Goal: Task Accomplishment & Management: Manage account settings

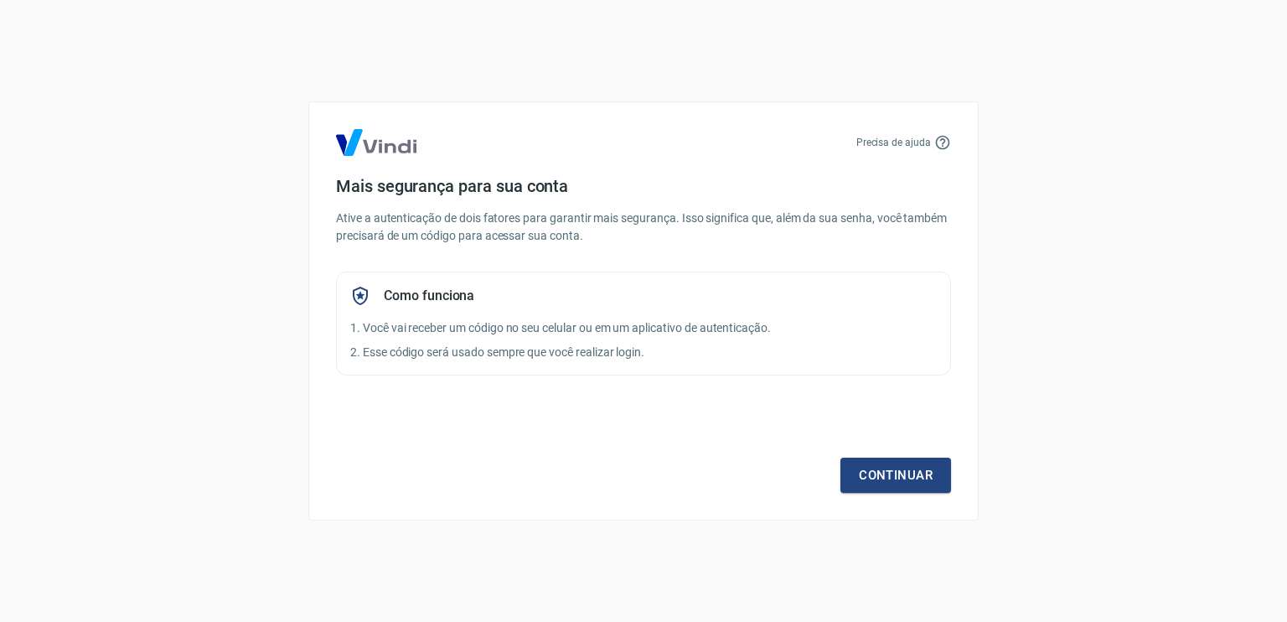
click at [606, 300] on div "Como funciona" at bounding box center [643, 296] width 586 height 20
click at [895, 464] on link "Continuar" at bounding box center [895, 474] width 111 height 35
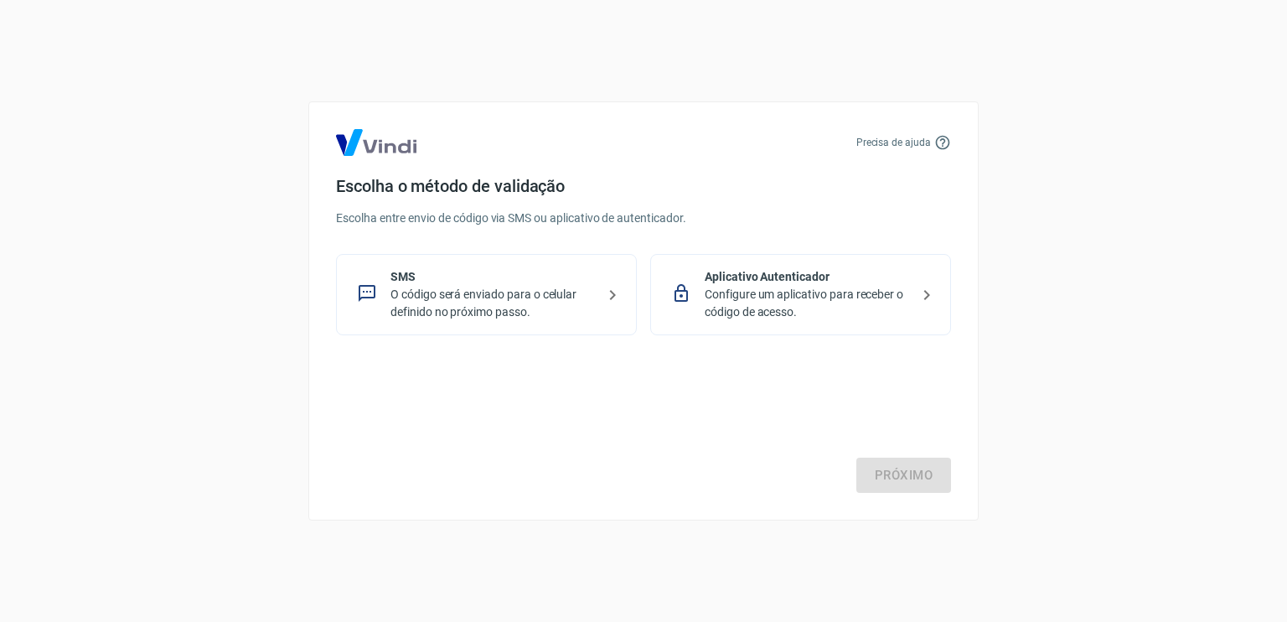
click at [519, 304] on p "O código será enviado para o celular definido no próximo passo." at bounding box center [492, 303] width 205 height 35
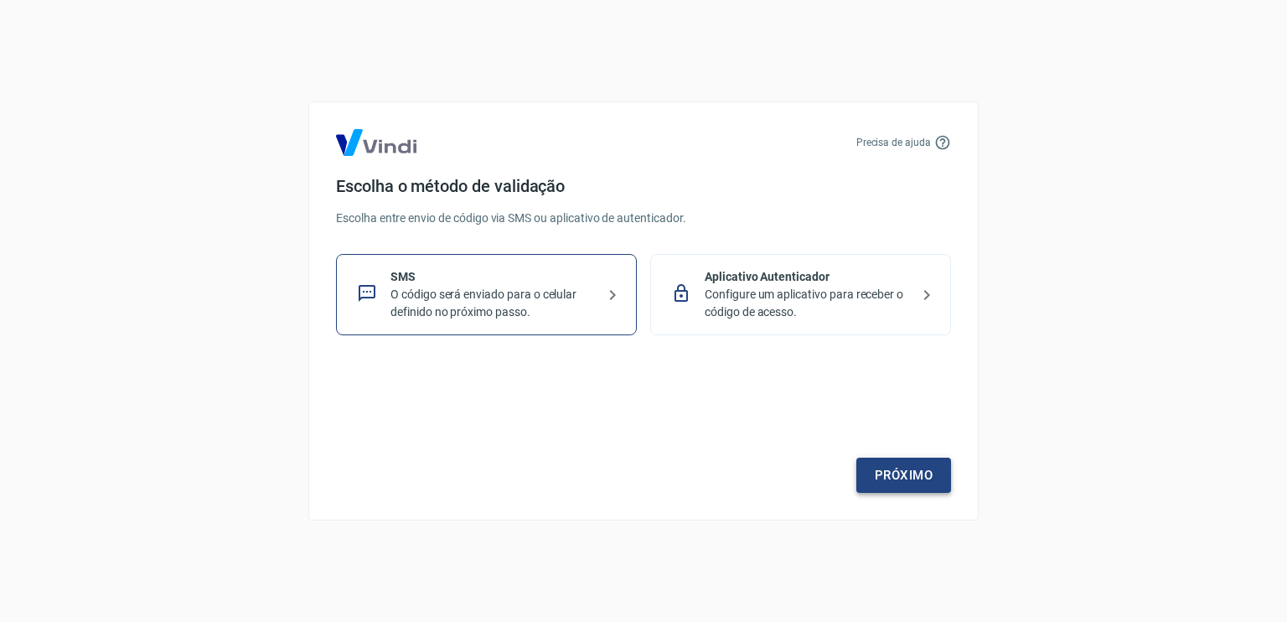
click at [902, 470] on link "Próximo" at bounding box center [903, 474] width 95 height 35
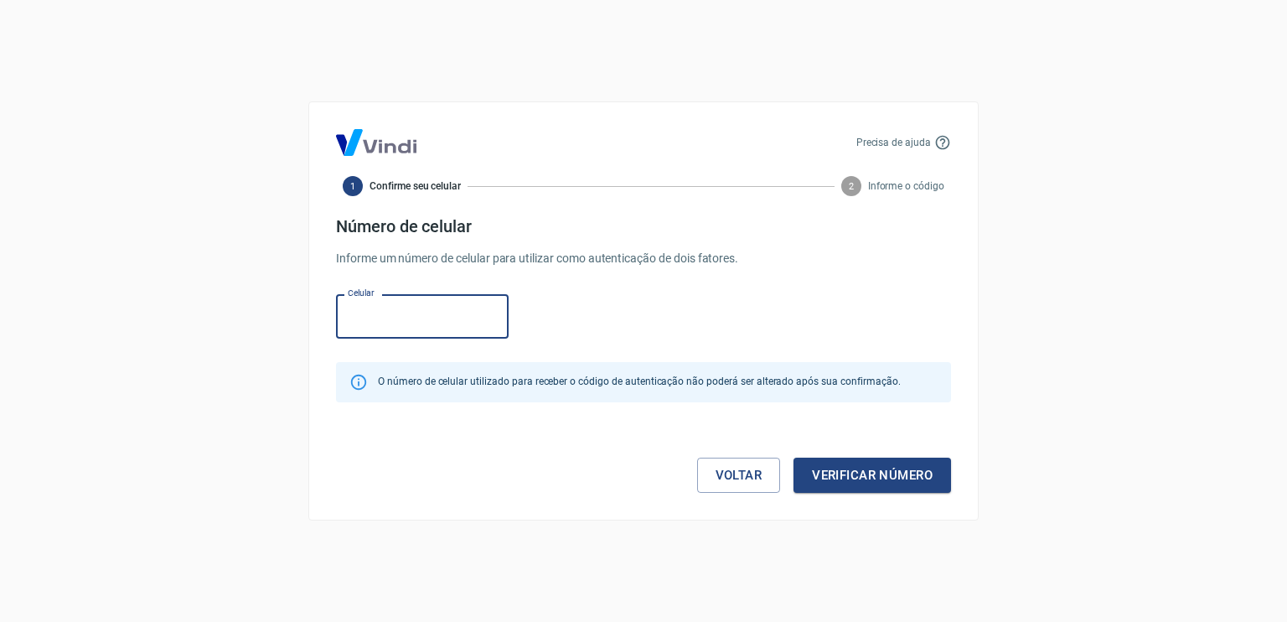
click at [419, 325] on input "Celular" at bounding box center [422, 316] width 173 height 44
type input "[PHONE_NUMBER]"
click at [419, 480] on div "Voltar Verificar número" at bounding box center [643, 457] width 615 height 70
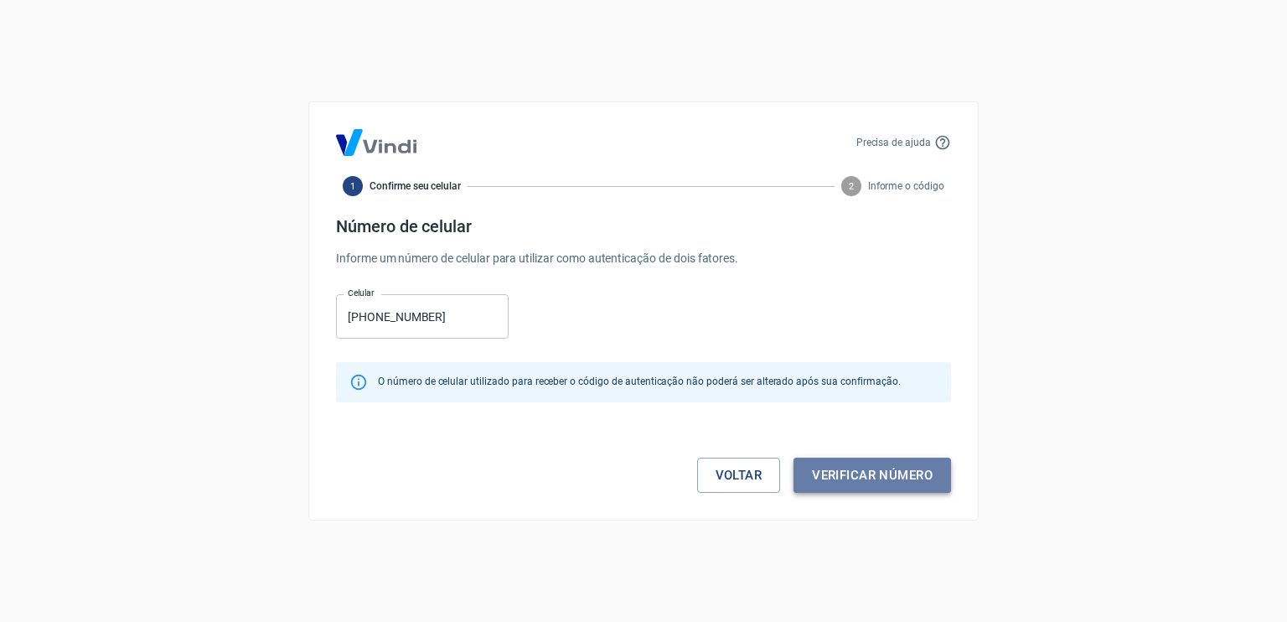
click at [870, 485] on button "Verificar número" at bounding box center [871, 474] width 157 height 35
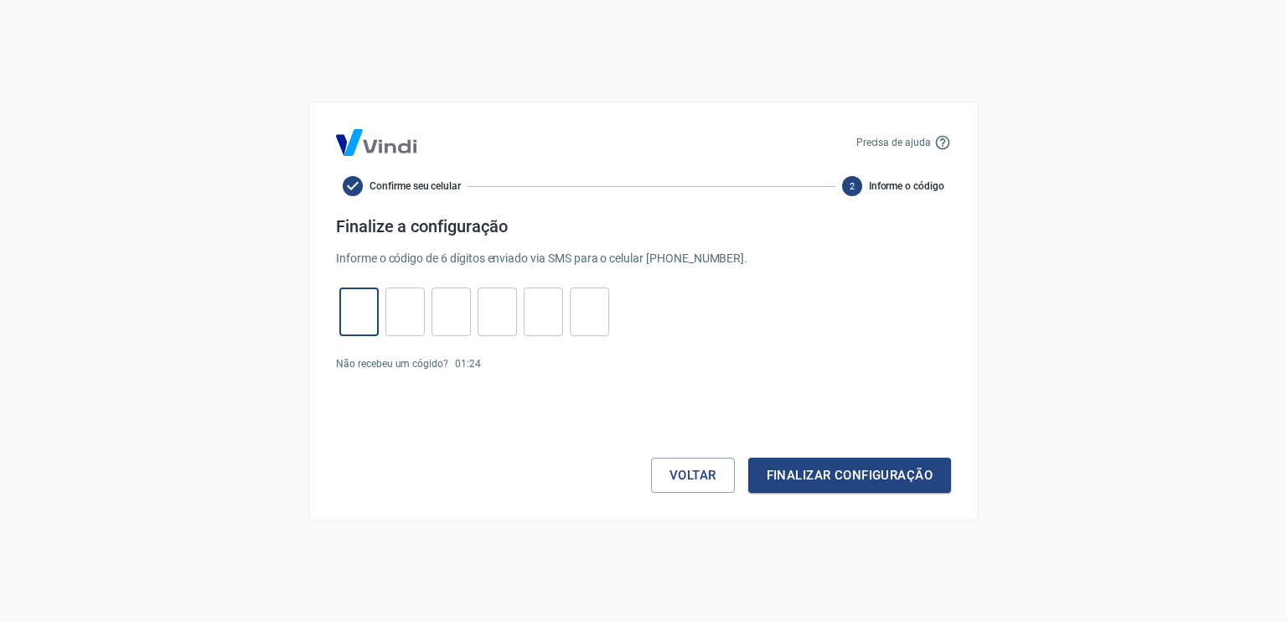
click at [362, 308] on input "tel" at bounding box center [358, 312] width 39 height 36
type input "0"
type input "2"
type input "1"
type input "4"
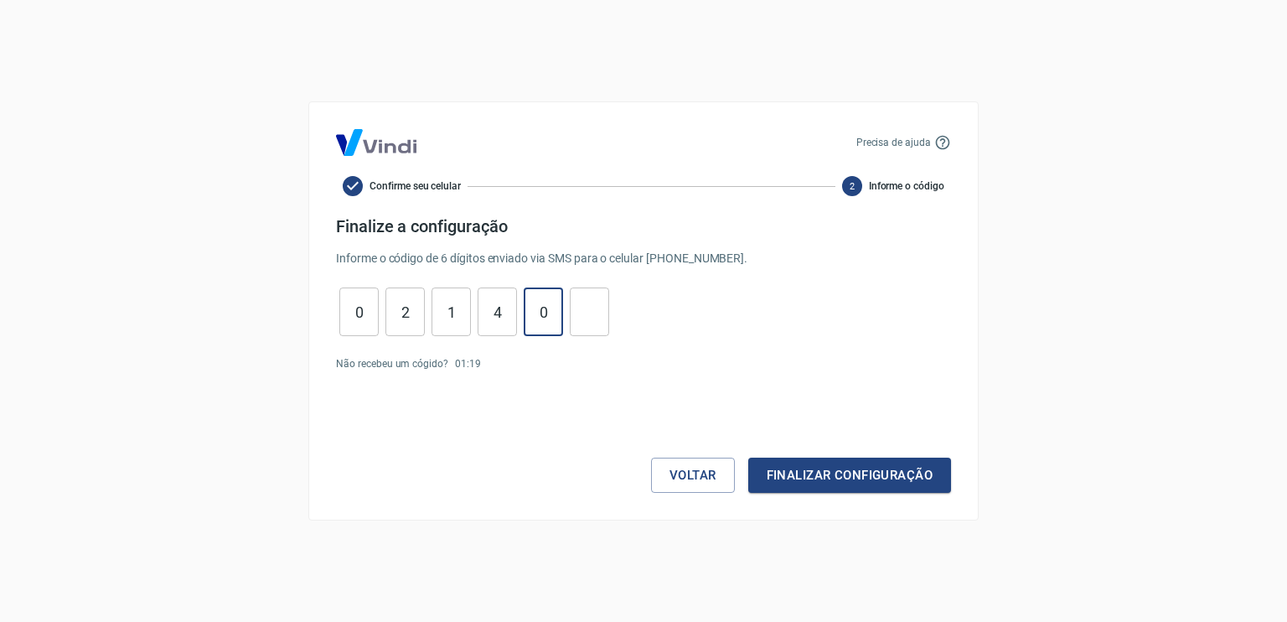
type input "0"
click at [800, 476] on button "Finalizar configuração" at bounding box center [849, 474] width 203 height 35
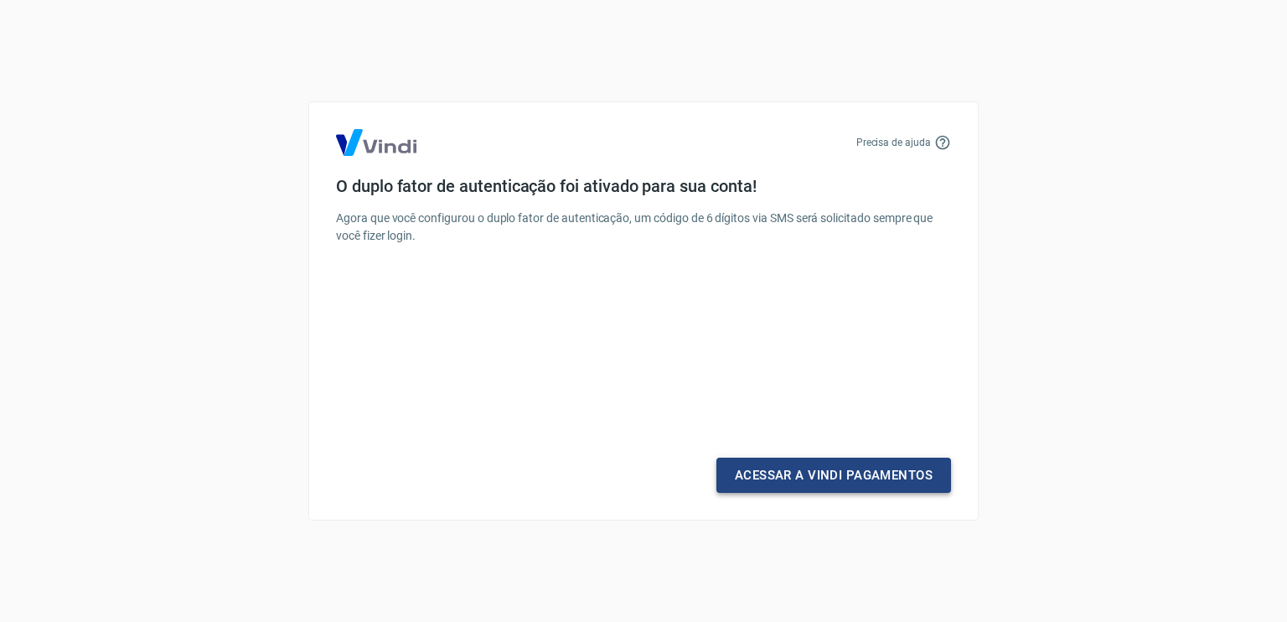
click at [807, 472] on link "Acessar a Vindi Pagamentos" at bounding box center [833, 474] width 235 height 35
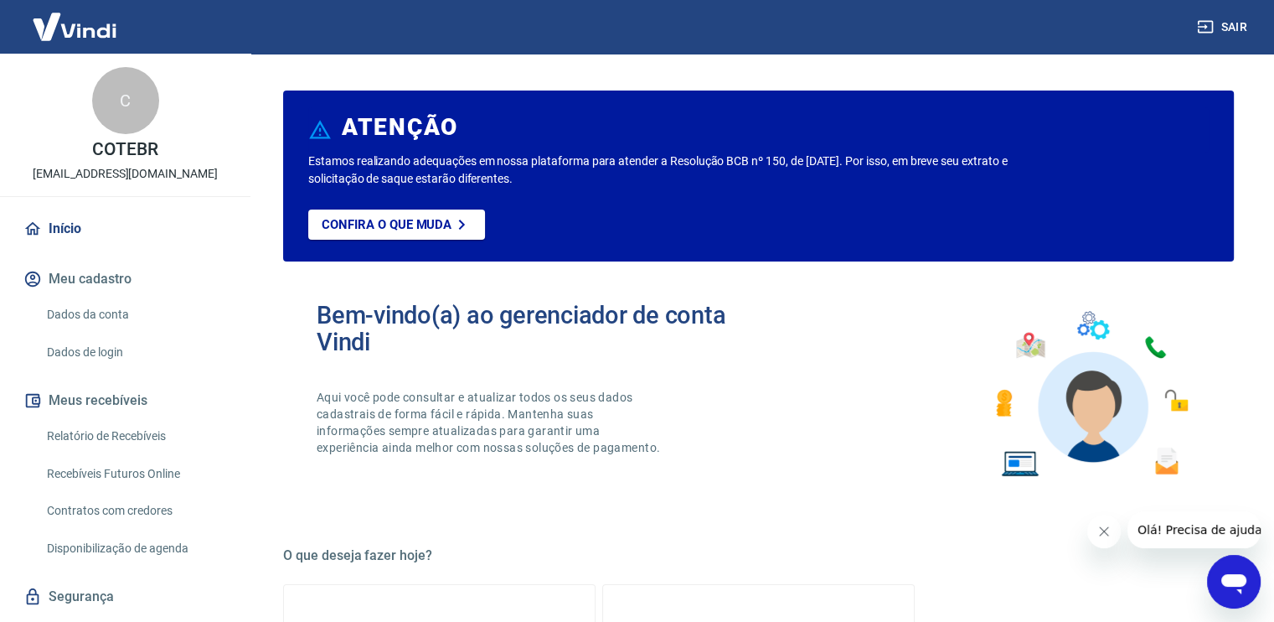
click at [126, 147] on p "COTEBR" at bounding box center [125, 150] width 66 height 18
click at [101, 277] on button "Meu cadastro" at bounding box center [125, 279] width 210 height 37
click at [78, 314] on link "Dados da conta" at bounding box center [135, 314] width 190 height 34
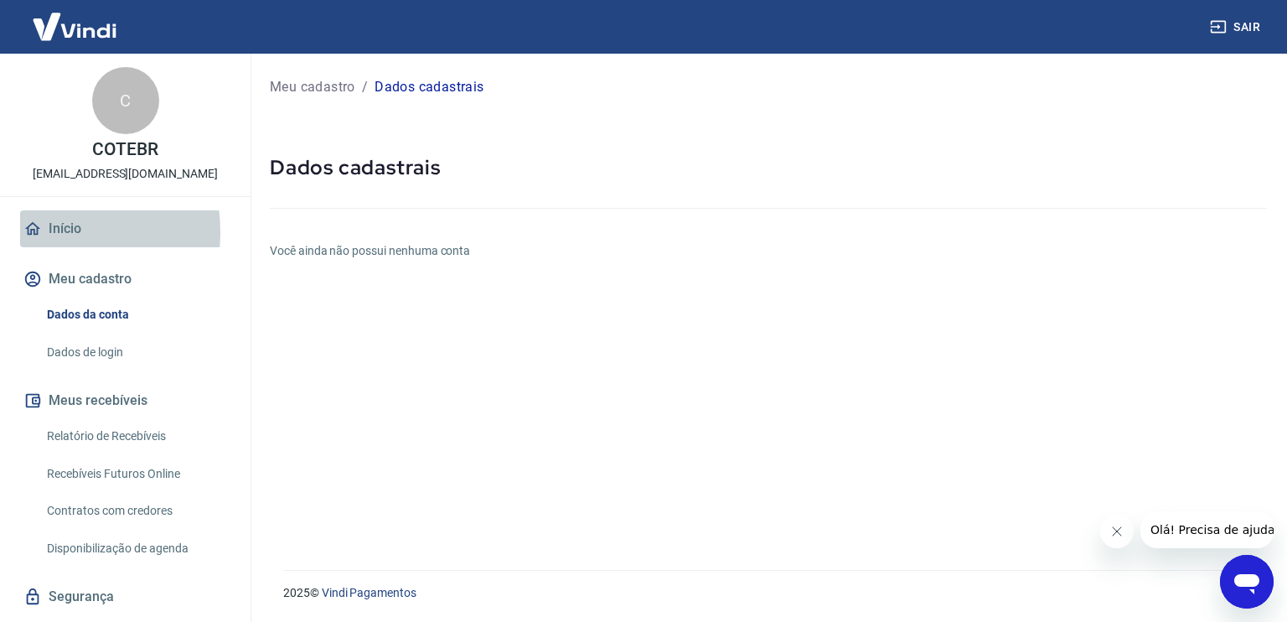
click at [37, 232] on icon at bounding box center [32, 228] width 15 height 13
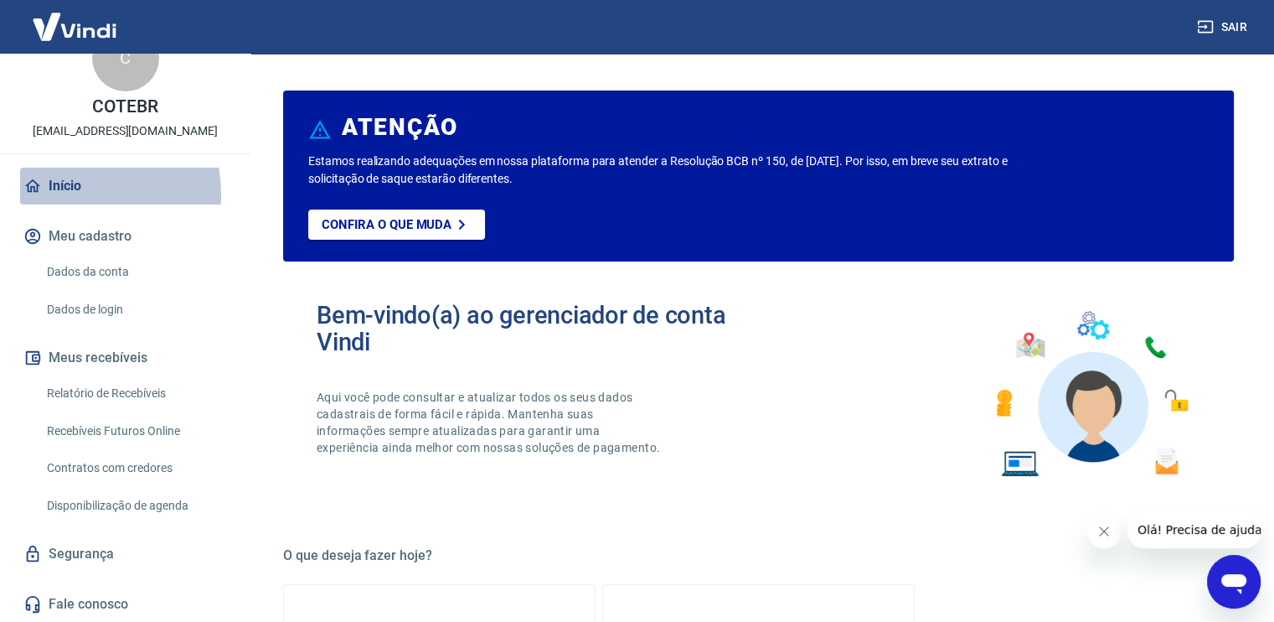
click at [61, 196] on link "Início" at bounding box center [125, 186] width 210 height 37
click at [64, 193] on link "Início" at bounding box center [125, 186] width 210 height 37
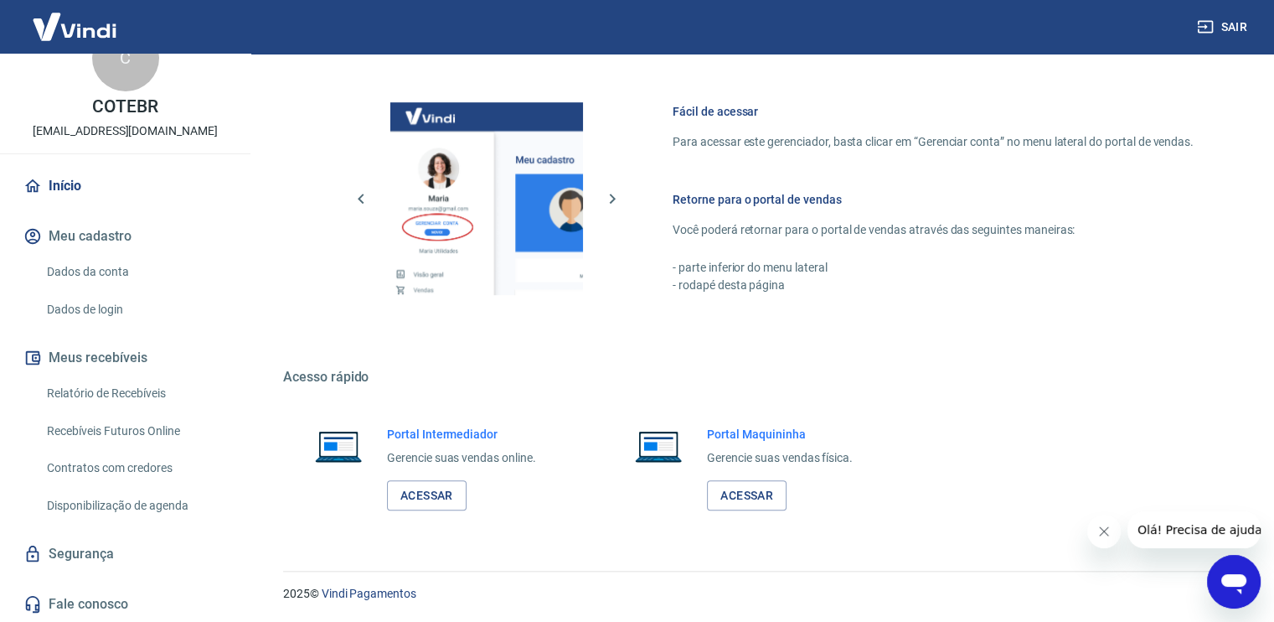
drag, startPoint x: 1107, startPoint y: 538, endPoint x: 2164, endPoint y: 1045, distance: 1172.7
click at [1107, 538] on button "Fechar mensagem da empresa" at bounding box center [1104, 531] width 34 height 34
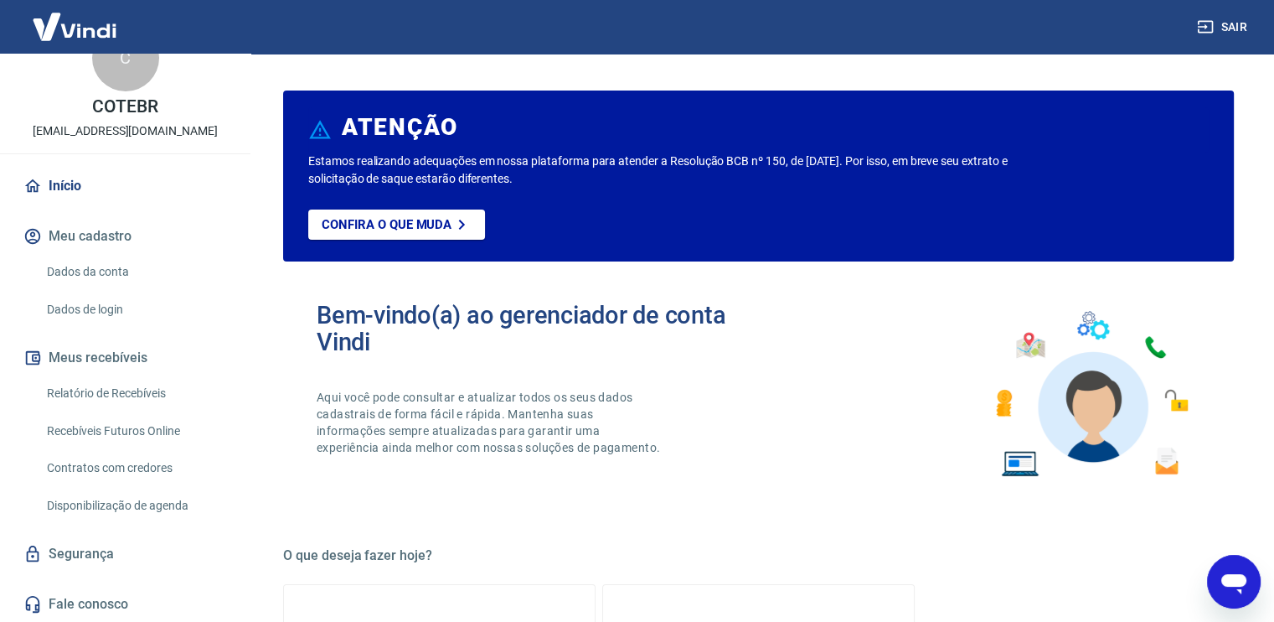
click at [82, 269] on link "Dados da conta" at bounding box center [135, 272] width 190 height 34
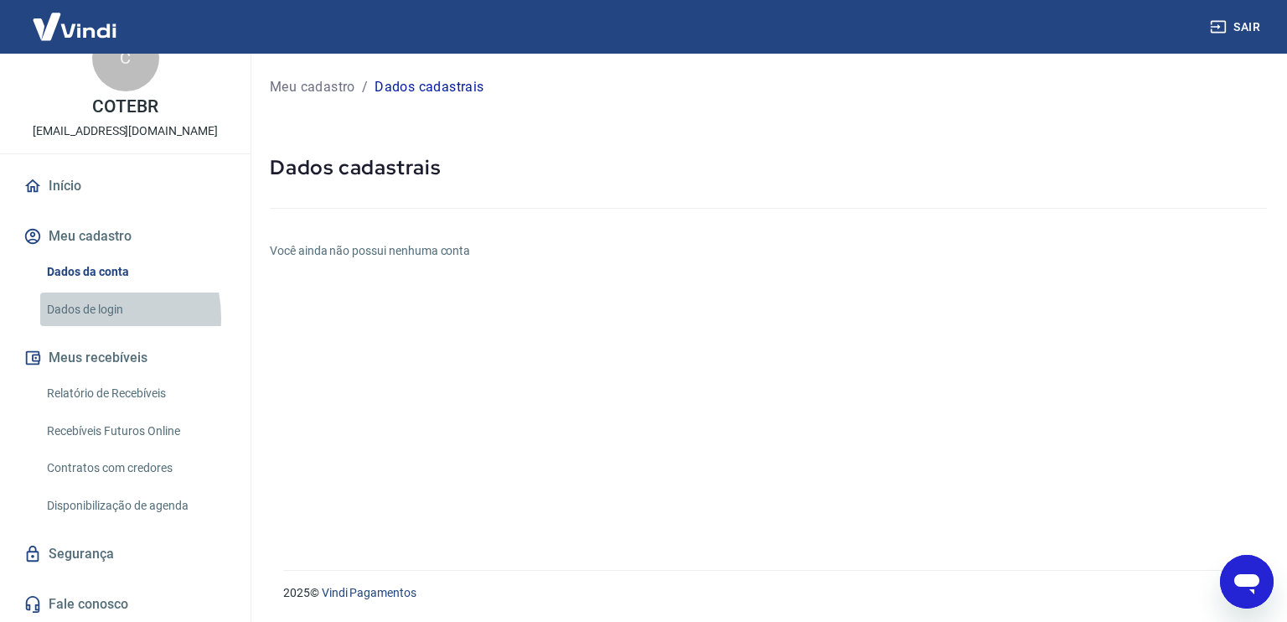
click at [86, 317] on link "Dados de login" at bounding box center [135, 309] width 190 height 34
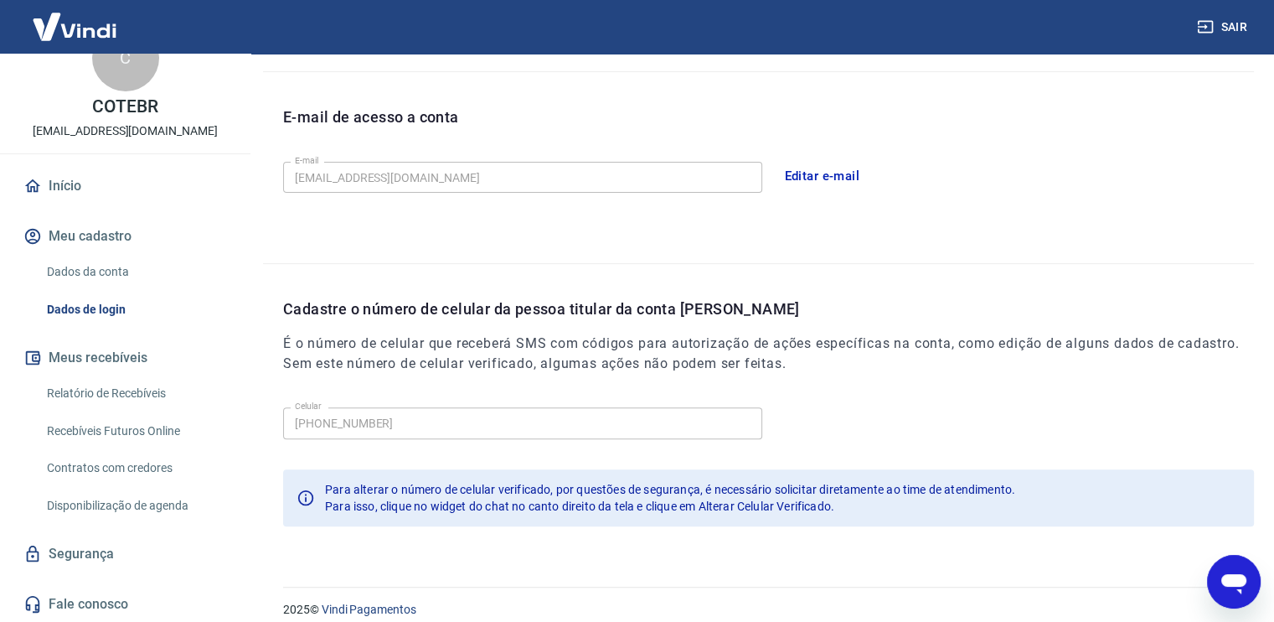
scroll to position [450, 0]
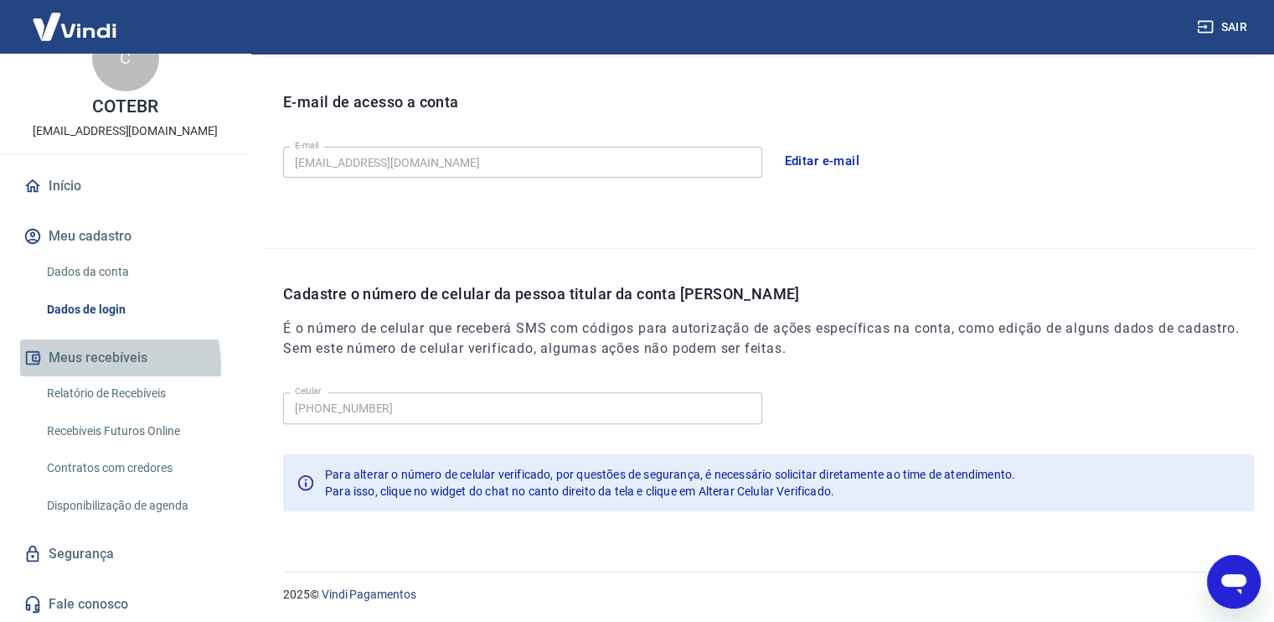
click at [85, 365] on button "Meus recebíveis" at bounding box center [125, 357] width 210 height 37
click at [83, 390] on link "Relatório de Recebíveis" at bounding box center [135, 393] width 190 height 34
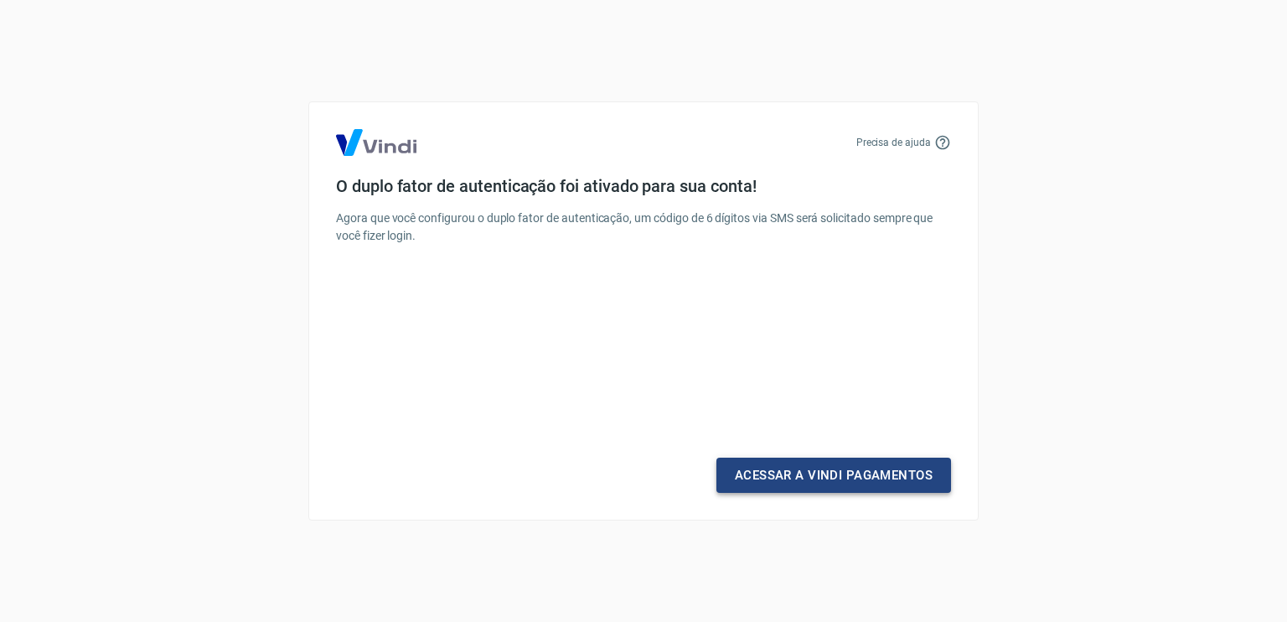
click at [780, 475] on link "Acessar a Vindi Pagamentos" at bounding box center [833, 474] width 235 height 35
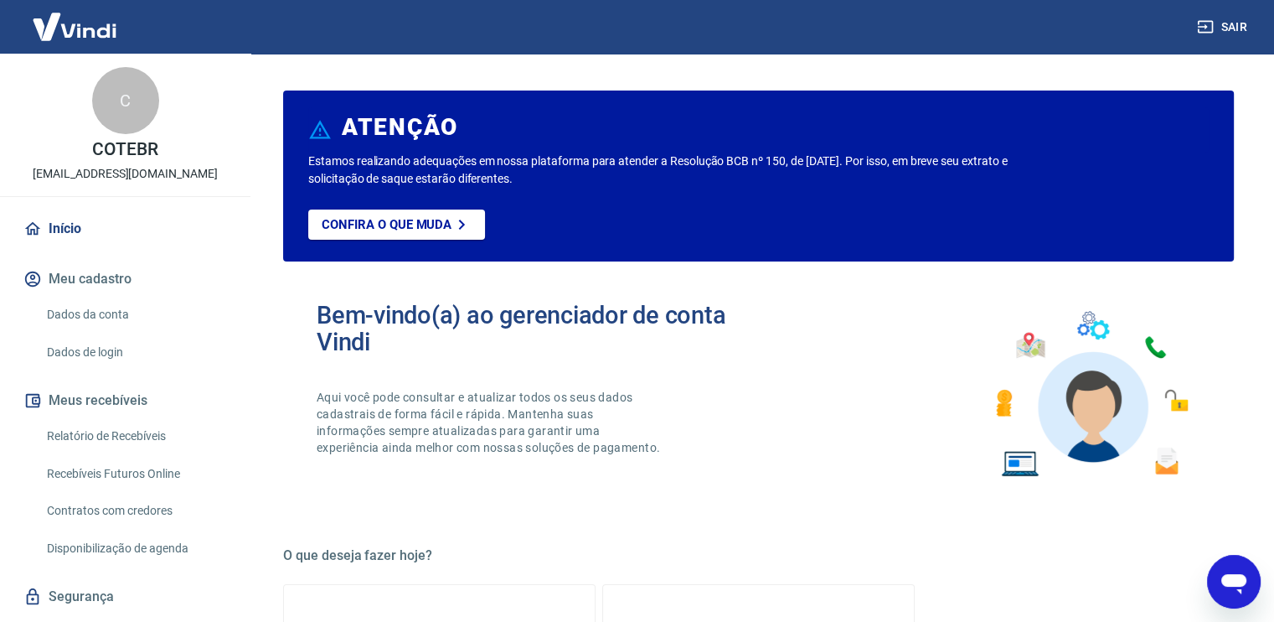
scroll to position [43, 0]
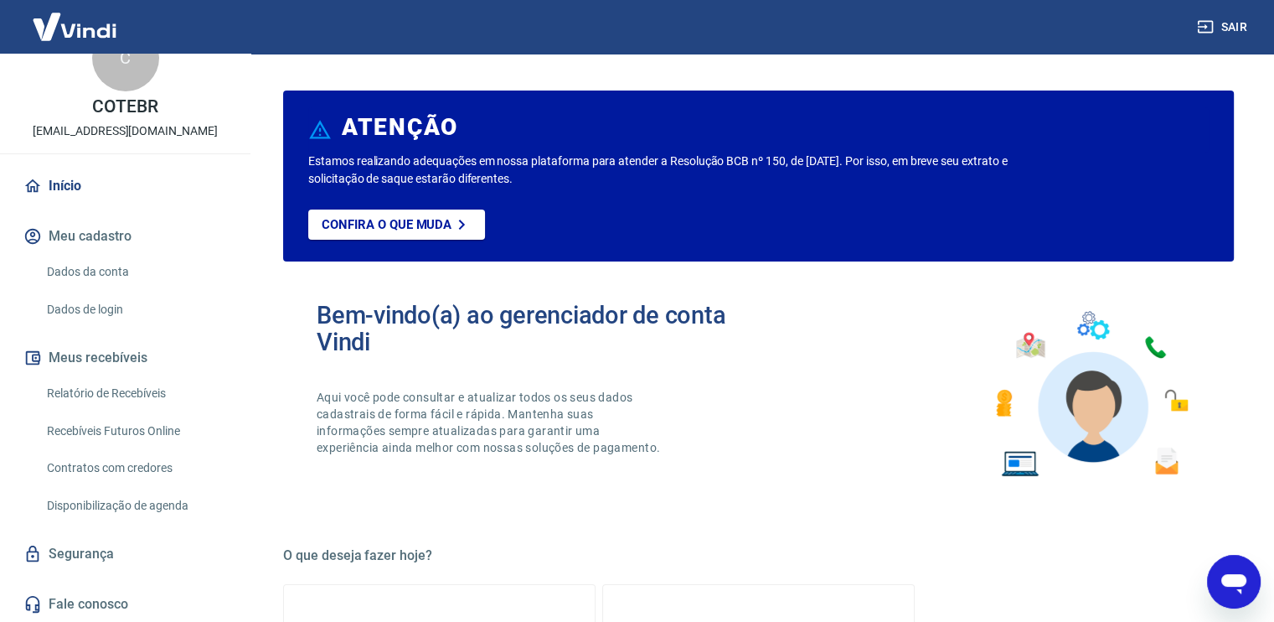
click at [132, 469] on link "Contratos com credores" at bounding box center [135, 468] width 190 height 34
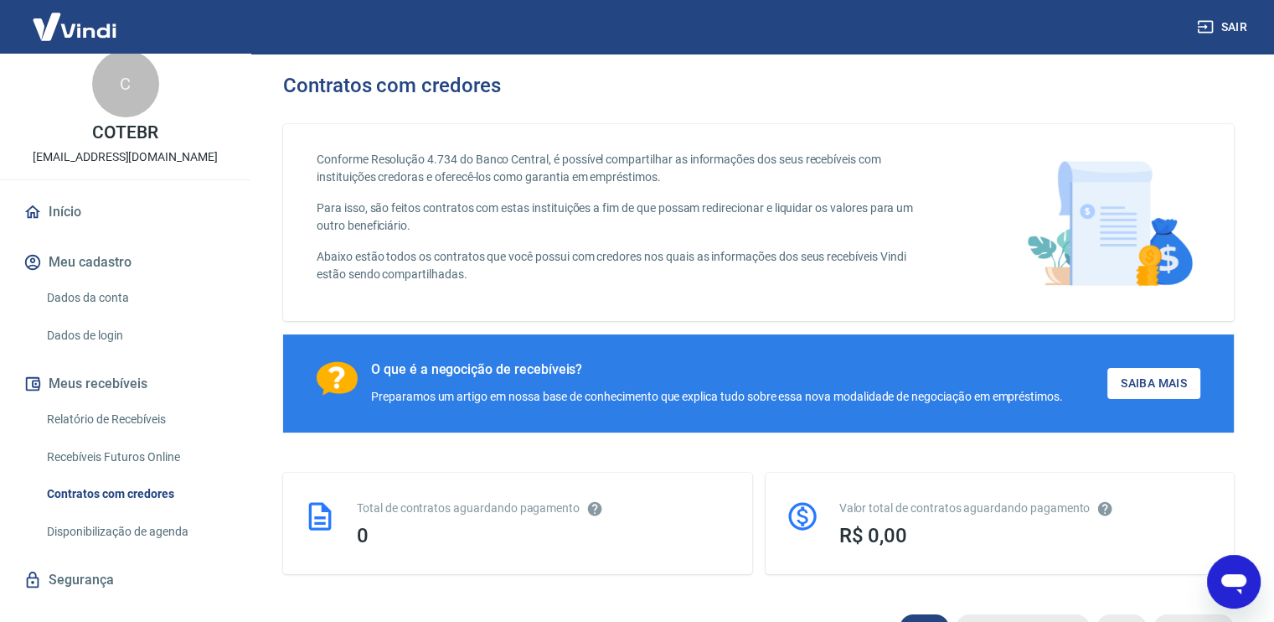
scroll to position [43, 0]
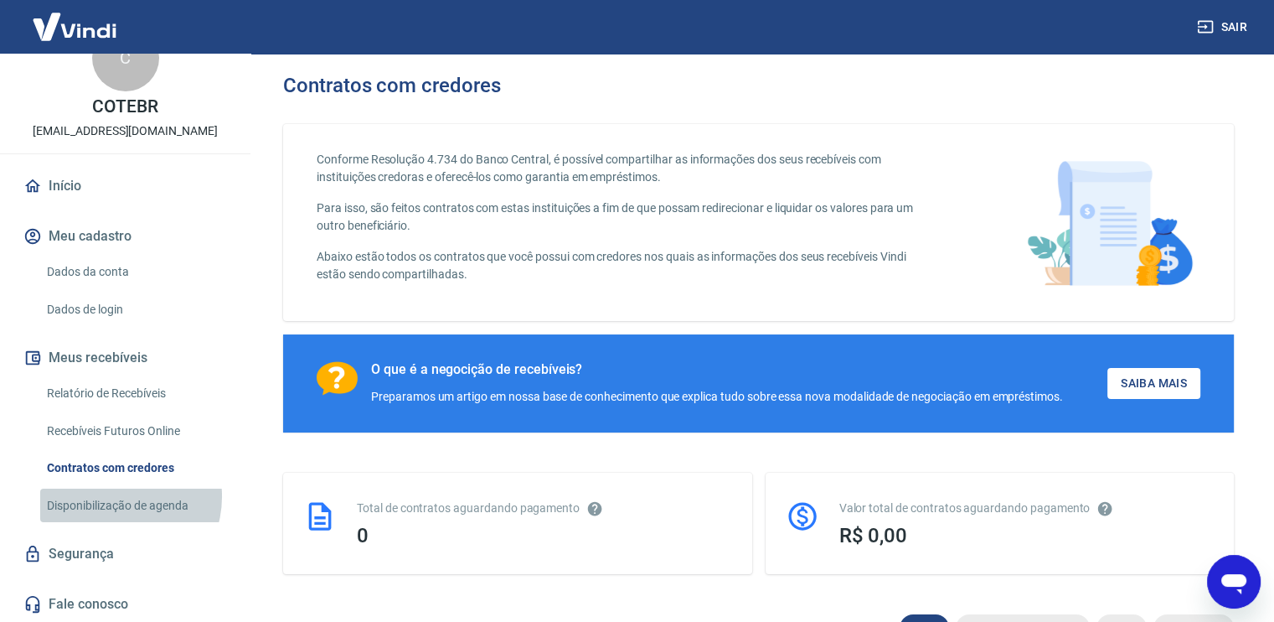
click at [118, 496] on link "Disponibilização de agenda" at bounding box center [135, 505] width 190 height 34
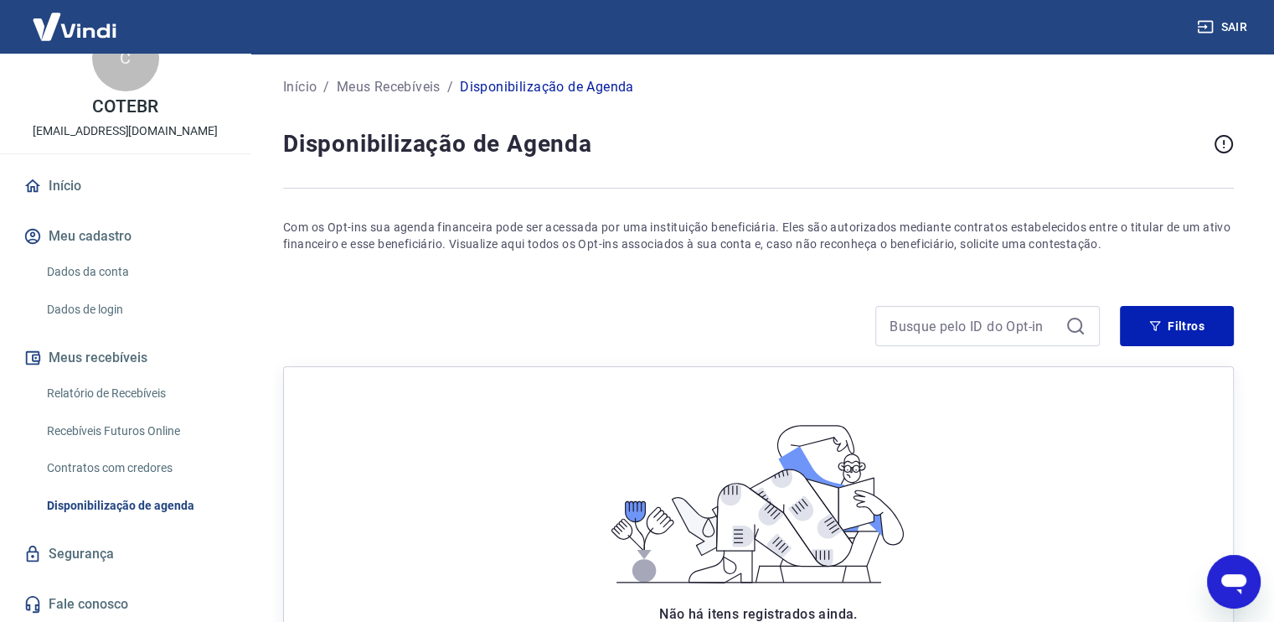
click at [121, 472] on link "Contratos com credores" at bounding box center [135, 468] width 190 height 34
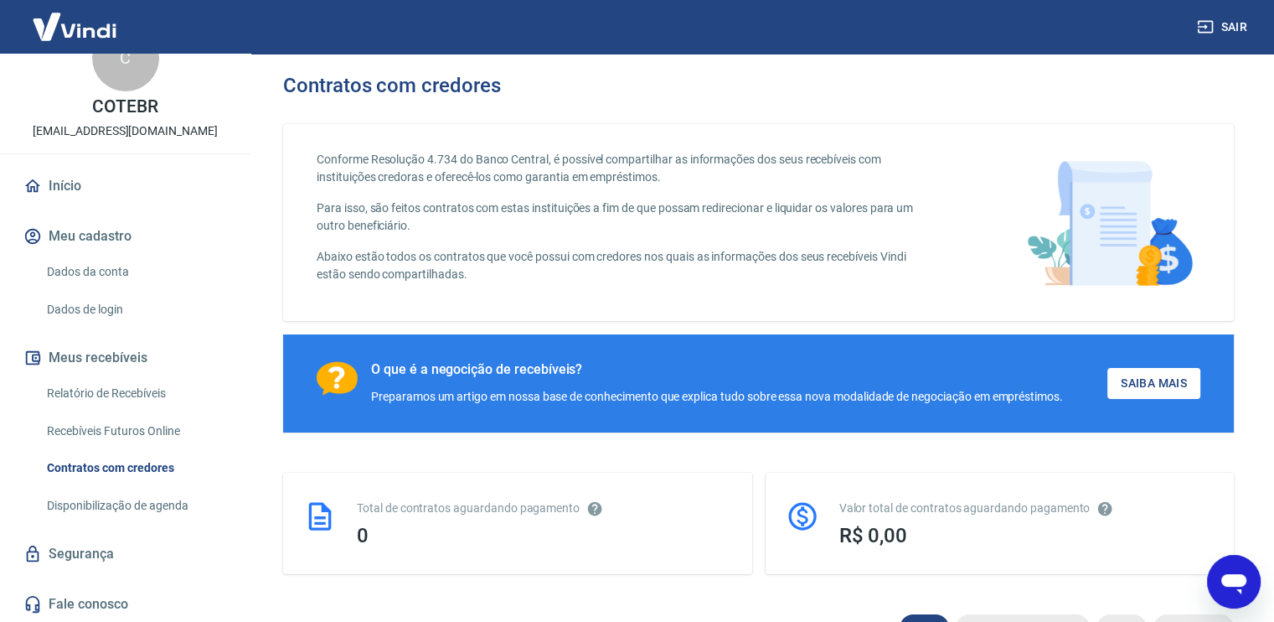
click at [121, 445] on link "Recebíveis Futuros Online" at bounding box center [135, 431] width 190 height 34
click at [86, 182] on link "Início" at bounding box center [125, 186] width 210 height 37
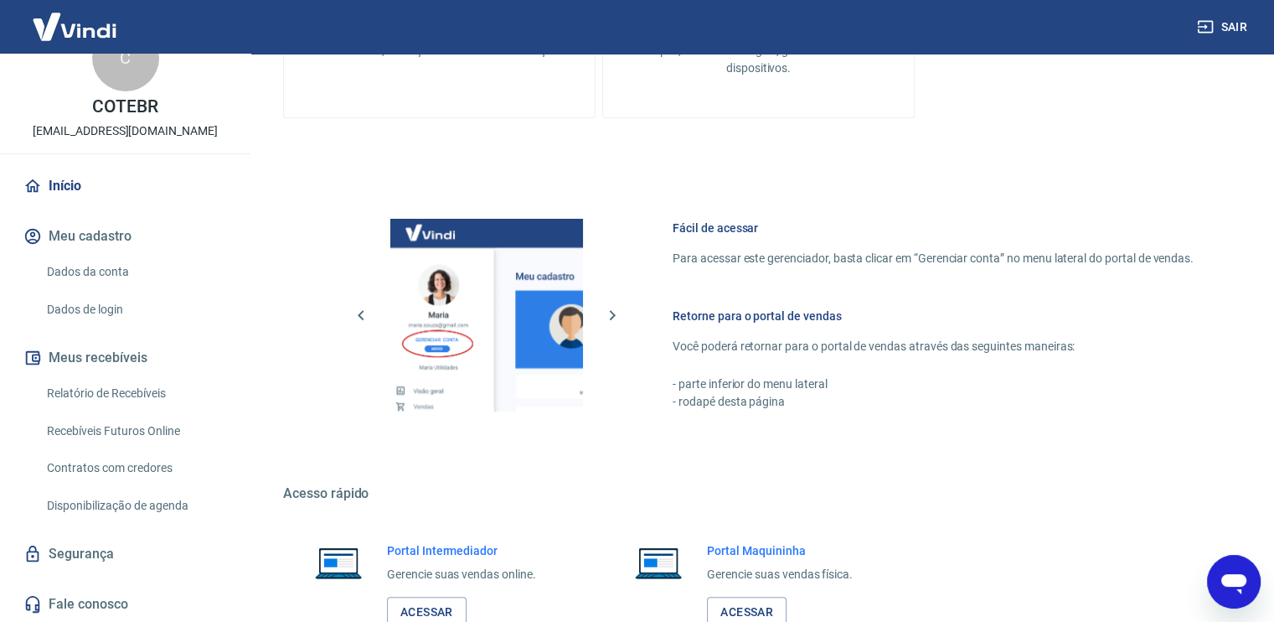
scroll to position [875, 0]
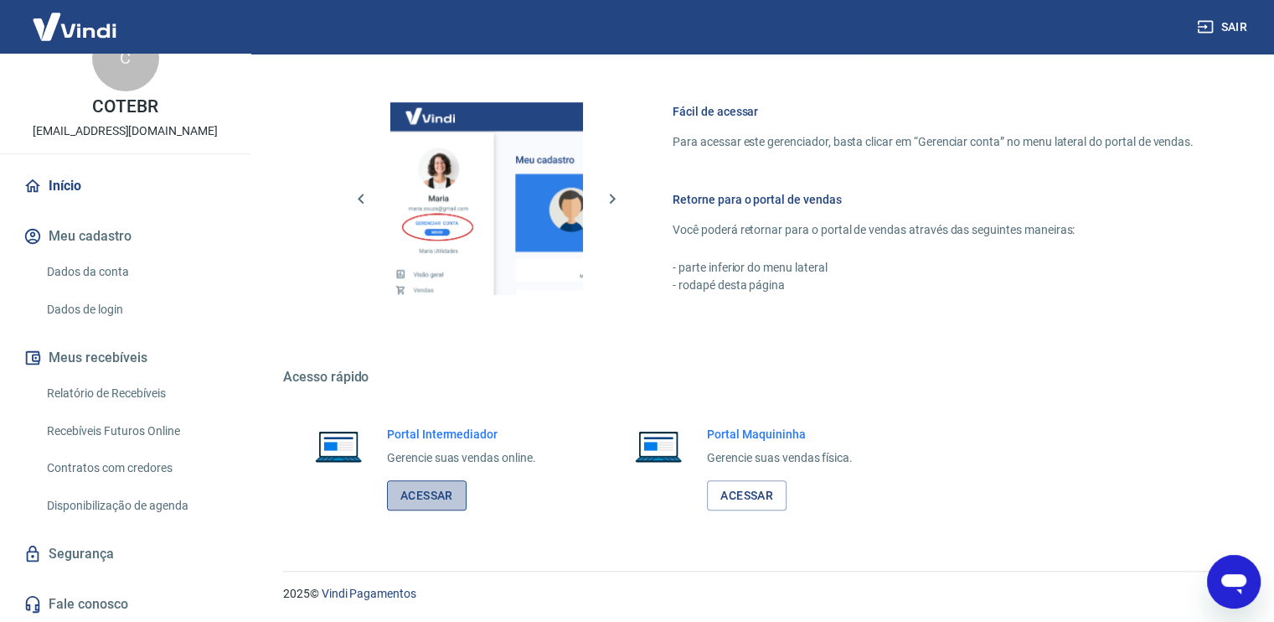
click at [422, 495] on link "Acessar" at bounding box center [427, 495] width 80 height 31
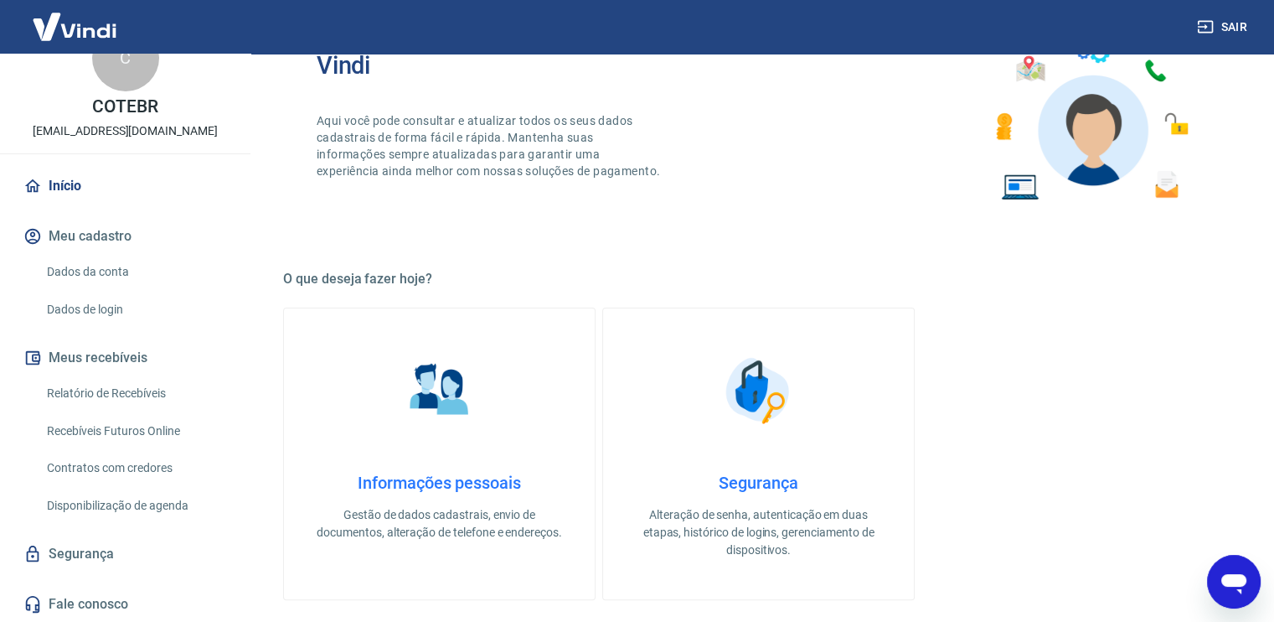
scroll to position [168, 0]
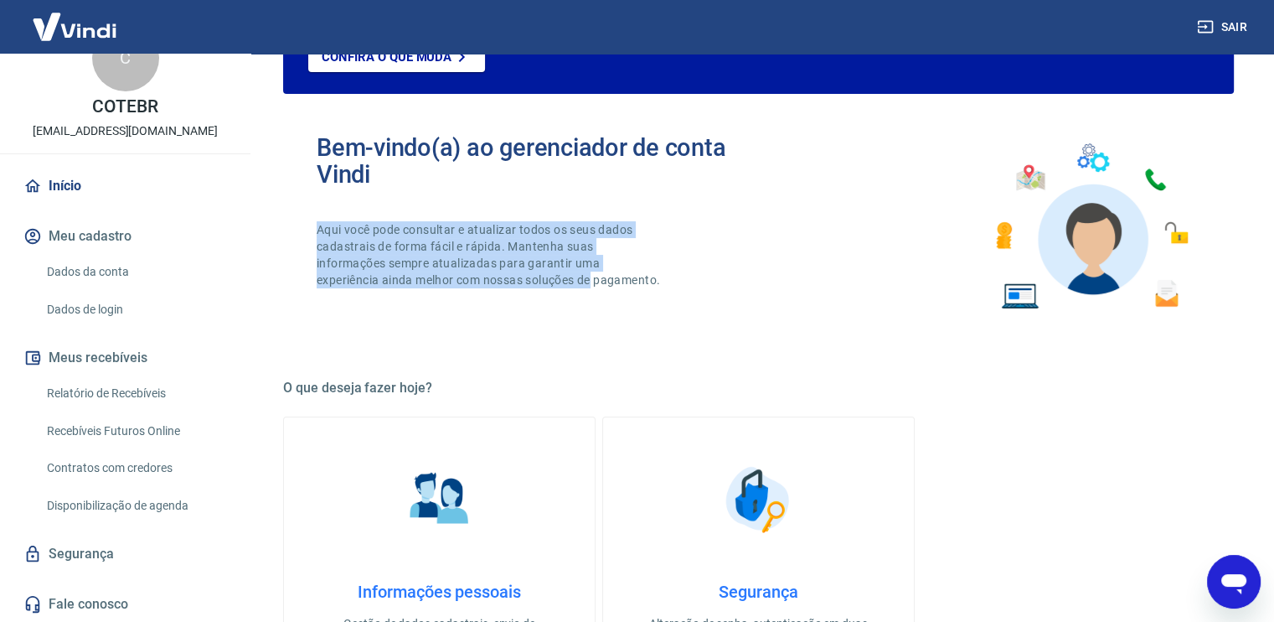
drag, startPoint x: 709, startPoint y: 277, endPoint x: 456, endPoint y: 170, distance: 274.8
click at [456, 170] on div "Bem-vindo(a) ao gerenciador de conta Vindi Aqui você pode consultar e atualizar…" at bounding box center [758, 226] width 951 height 239
click at [682, 275] on div "Bem-vindo(a) ao gerenciador de conta Vindi Aqui você pode consultar e atualizar…" at bounding box center [538, 226] width 442 height 185
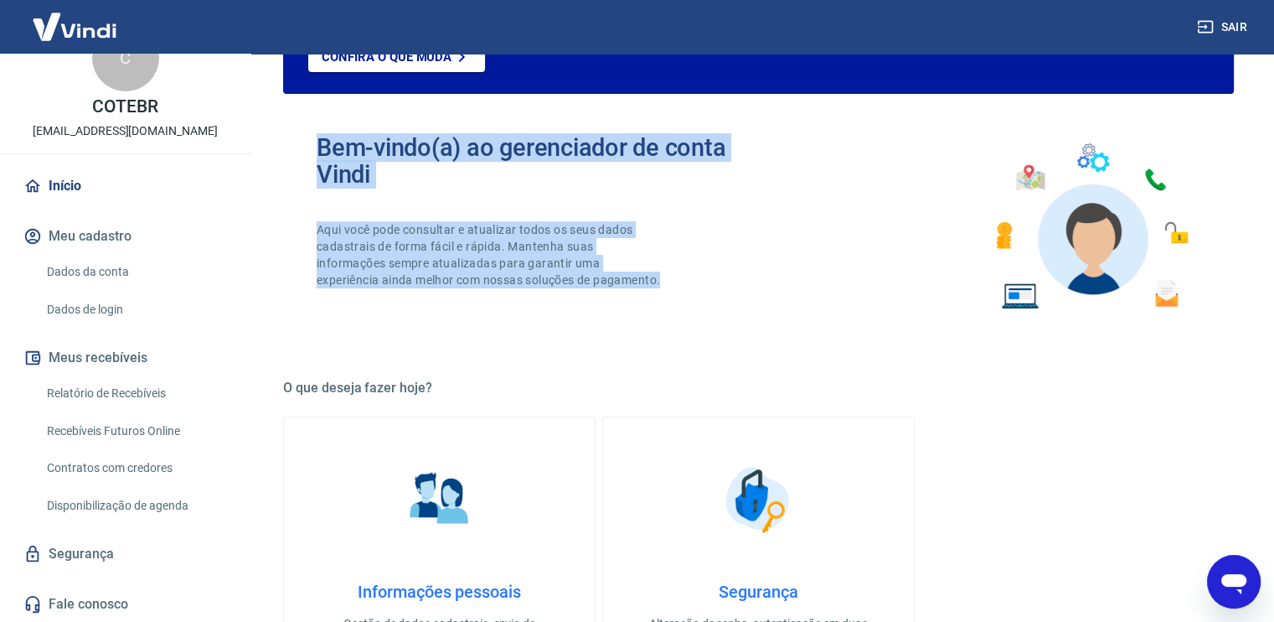
drag, startPoint x: 420, startPoint y: 299, endPoint x: 278, endPoint y: 147, distance: 208.6
click at [278, 147] on div "ATENÇÃO Estamos realizando adequações em nossa plataforma para atender a Resolu…" at bounding box center [758, 571] width 991 height 1371
click at [668, 288] on div "Bem-vindo(a) ao gerenciador de conta Vindi Aqui você pode consultar e atualizar…" at bounding box center [538, 226] width 442 height 185
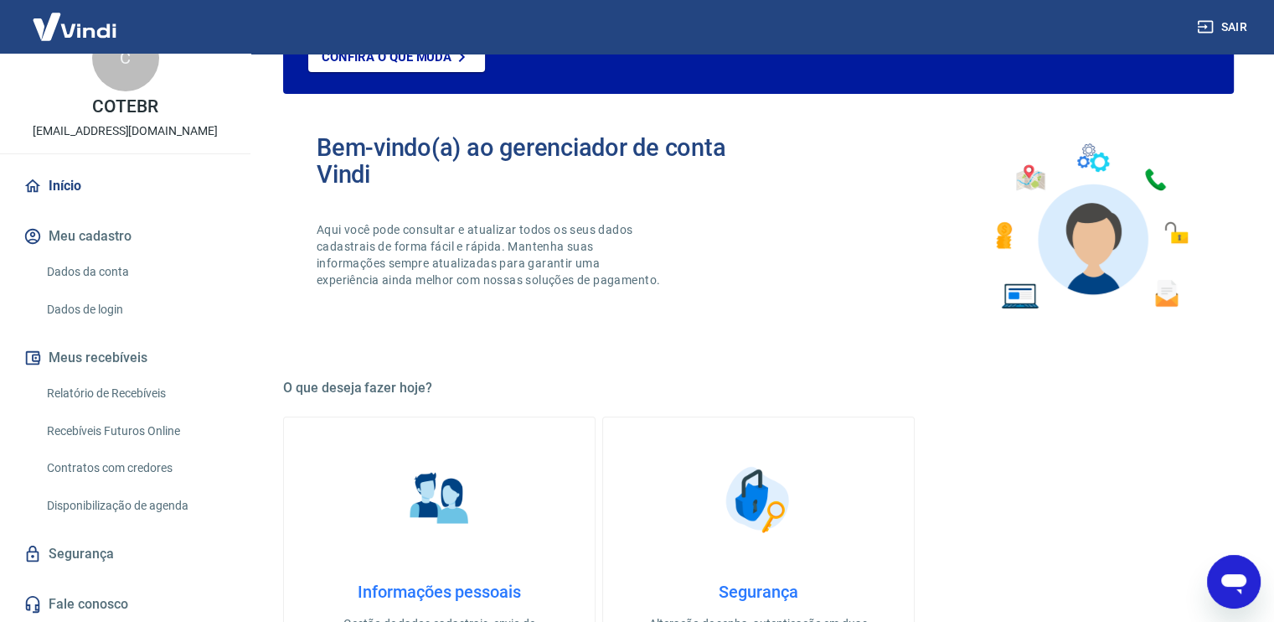
scroll to position [0, 0]
